Goal: Transaction & Acquisition: Purchase product/service

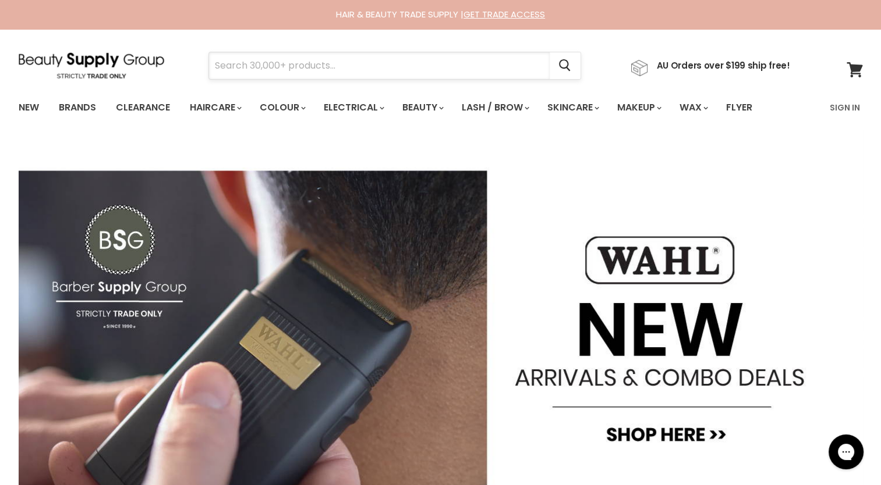
click at [308, 71] on input "Search" at bounding box center [379, 65] width 340 height 27
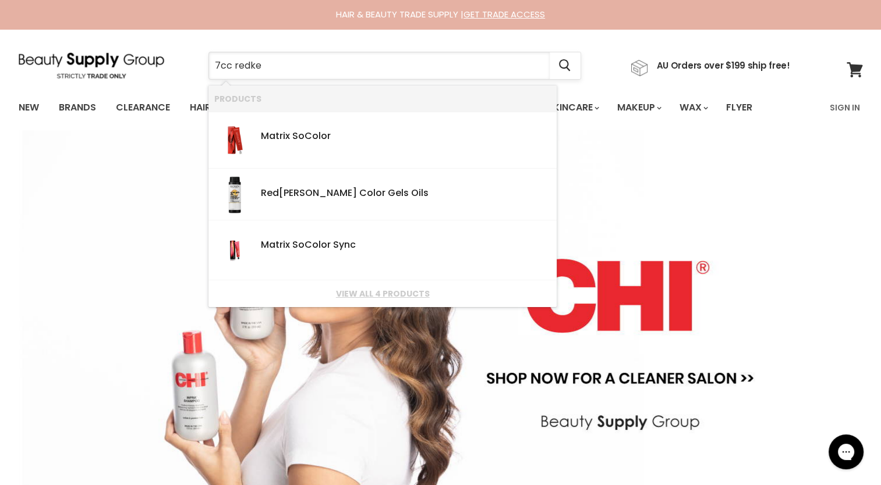
type input "7cc redken"
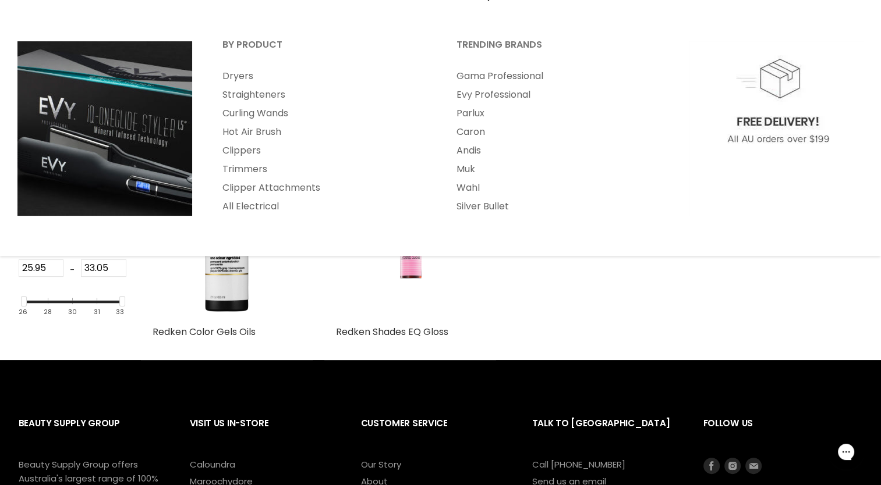
scroll to position [116, 0]
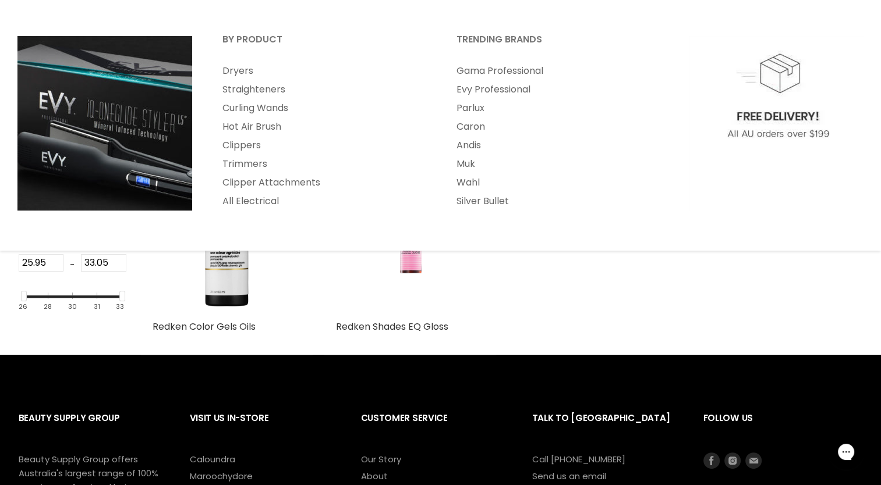
click at [608, 310] on div "Redken Color Gels Oils Redken Professional Redken Shades EQ Gloss Redken Profes…" at bounding box center [502, 255] width 722 height 200
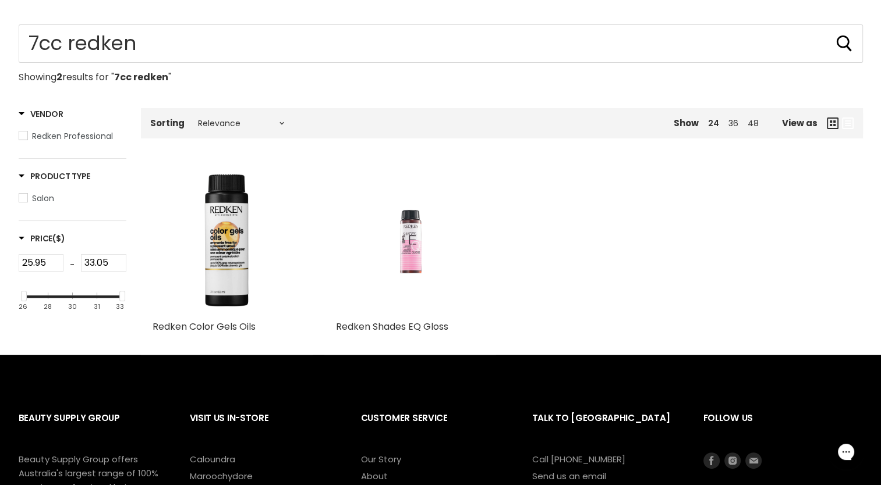
click at [390, 236] on img "Main content" at bounding box center [409, 240] width 99 height 148
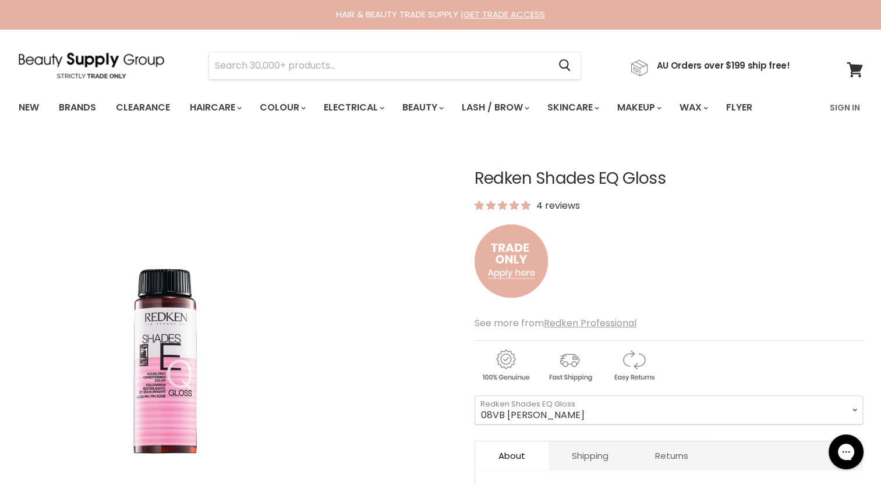
drag, startPoint x: 658, startPoint y: 176, endPoint x: 426, endPoint y: 183, distance: 232.3
click at [426, 183] on article "Click or scroll to zoom Tap or pinch to zoom Redken Shades EQ Gloss 4 reviews" at bounding box center [441, 399] width 844 height 517
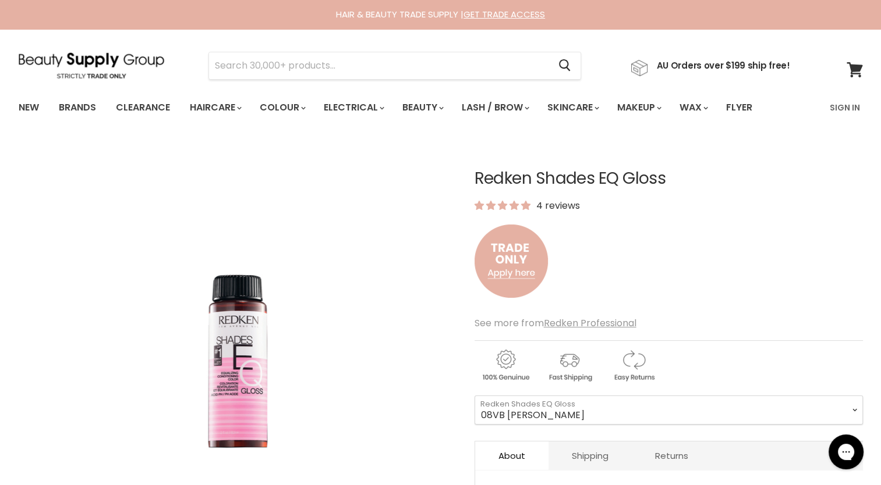
copy article "Redken Shades EQ Glos"
